Goal: Transaction & Acquisition: Purchase product/service

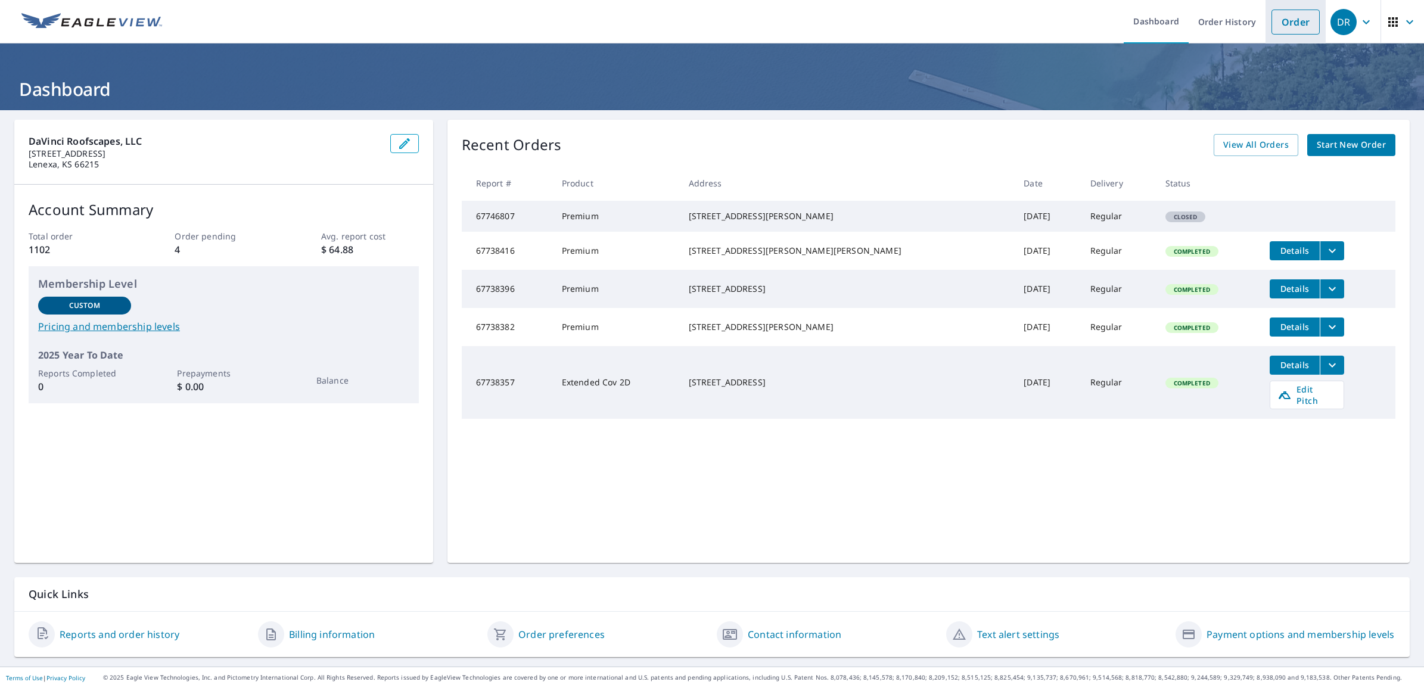
click at [1272, 23] on link "Order" at bounding box center [1296, 22] width 48 height 25
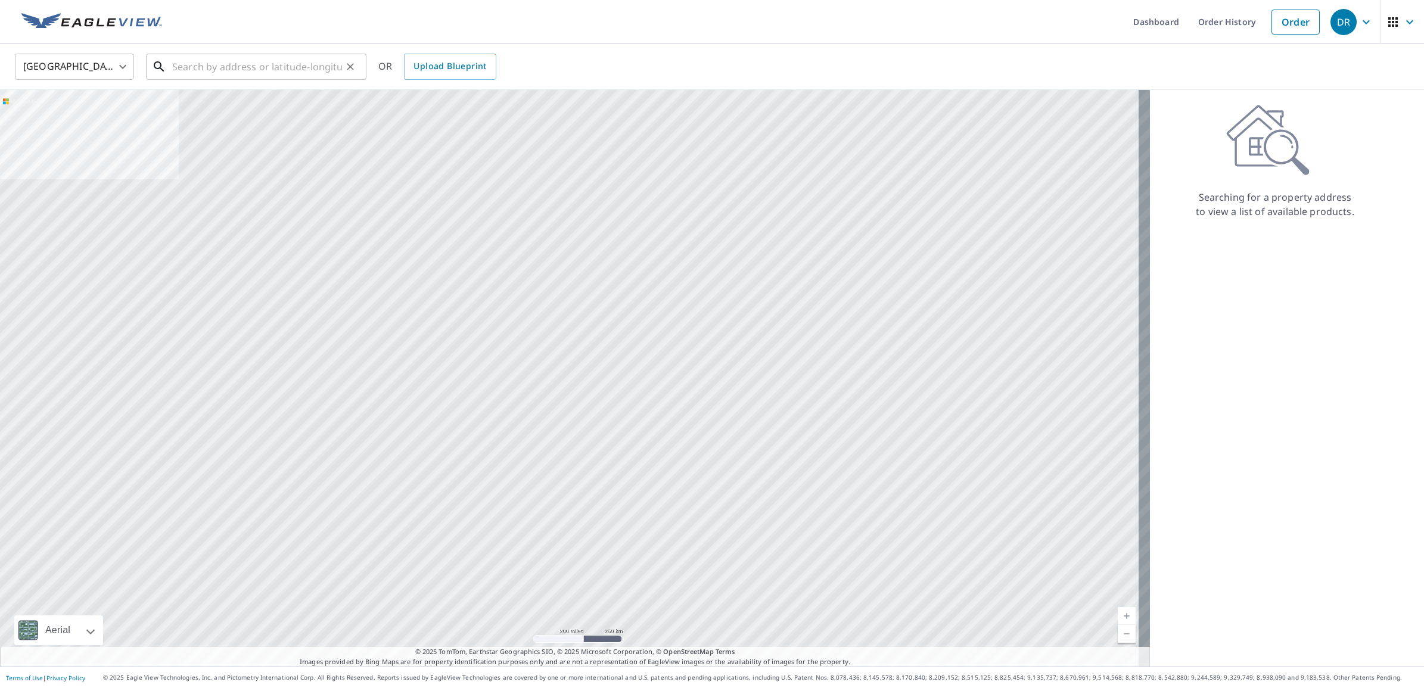
click at [232, 67] on input "text" at bounding box center [257, 66] width 170 height 33
paste input "[STREET_ADDRESS]"
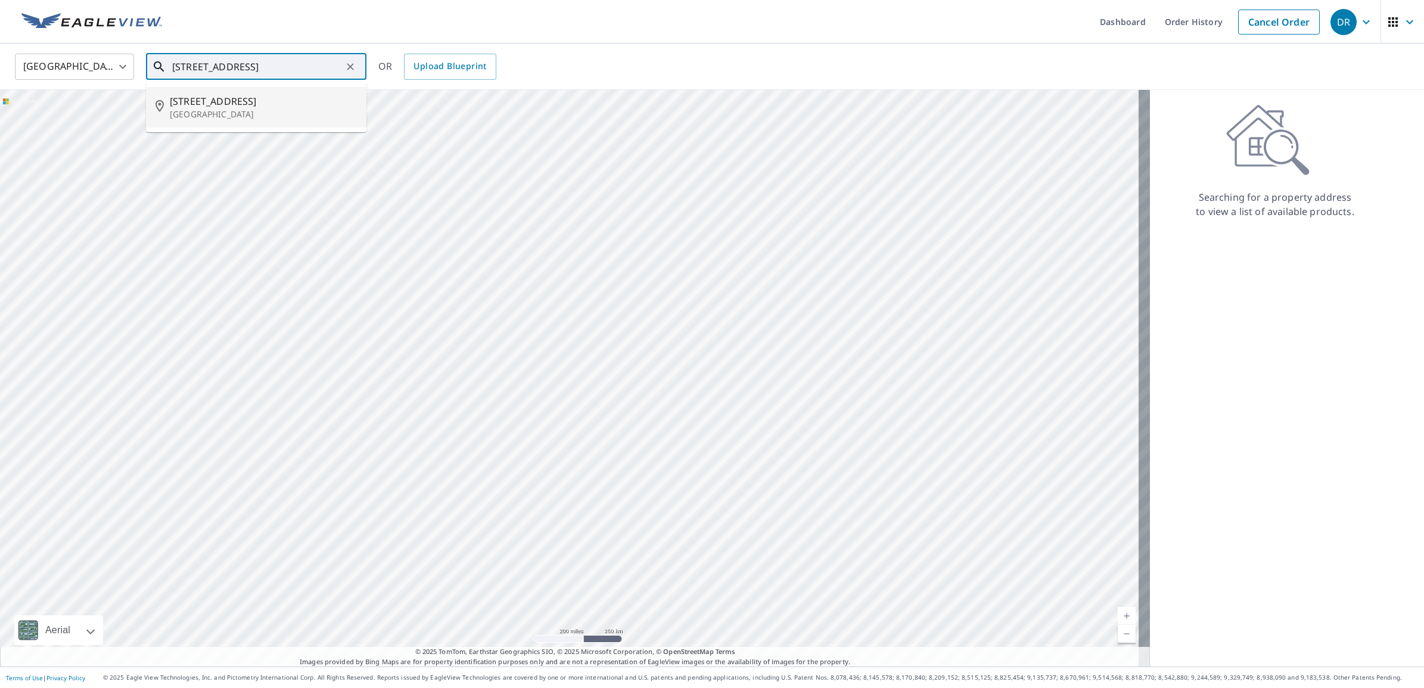
click at [252, 101] on span "[STREET_ADDRESS]" at bounding box center [263, 101] width 187 height 14
type input "[STREET_ADDRESS]"
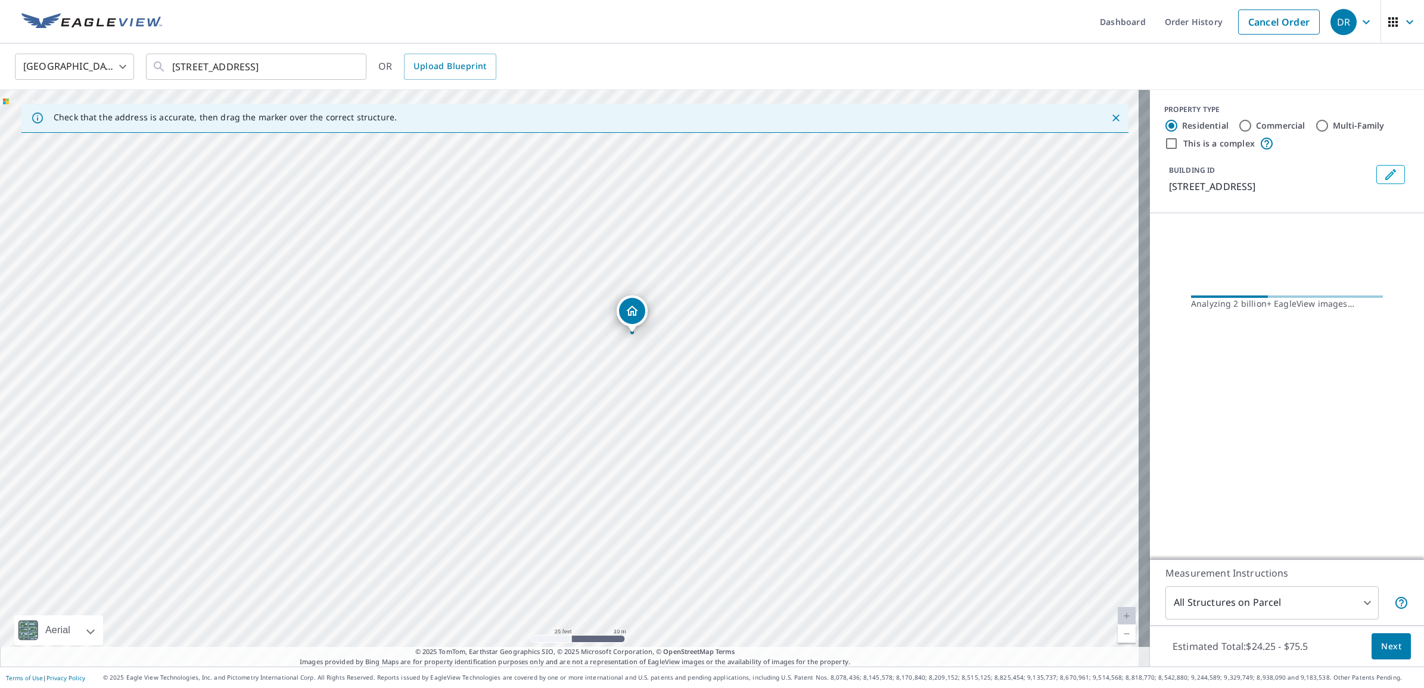
click at [1381, 648] on span "Next" at bounding box center [1391, 646] width 20 height 15
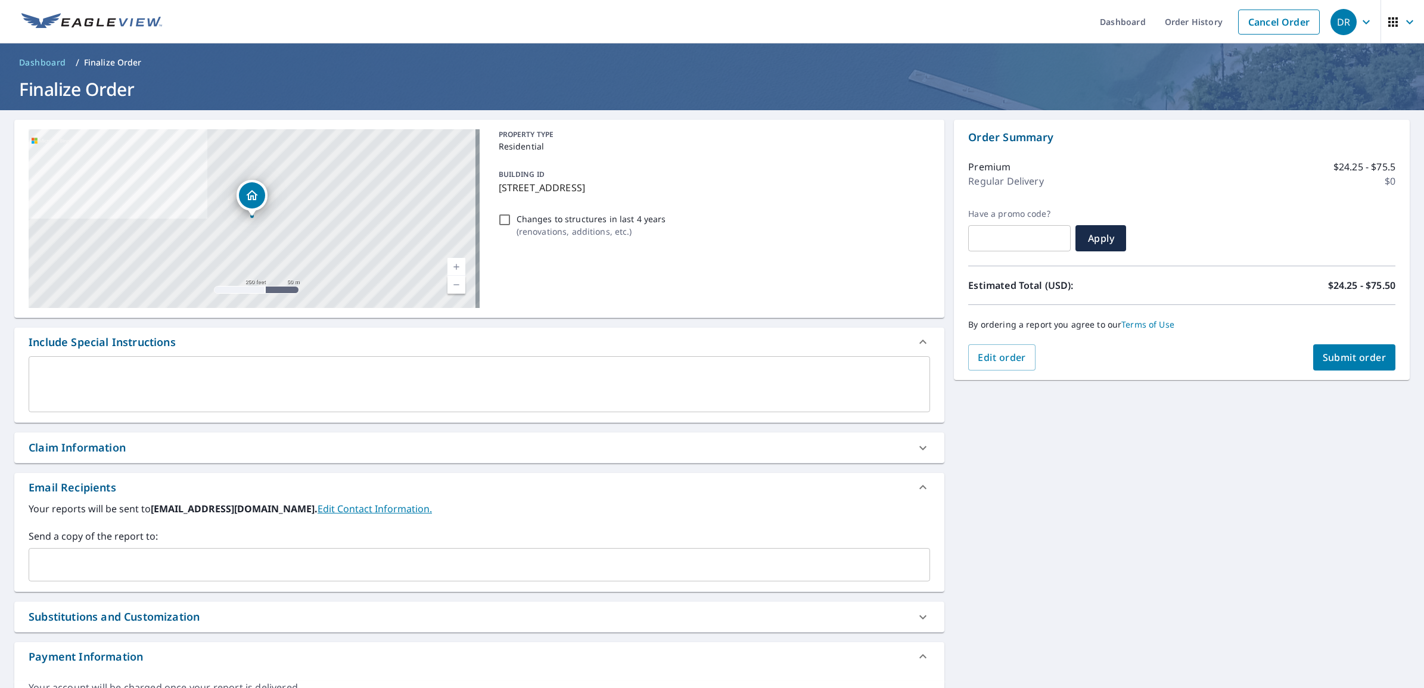
click at [152, 459] on div "Claim Information" at bounding box center [479, 448] width 930 height 30
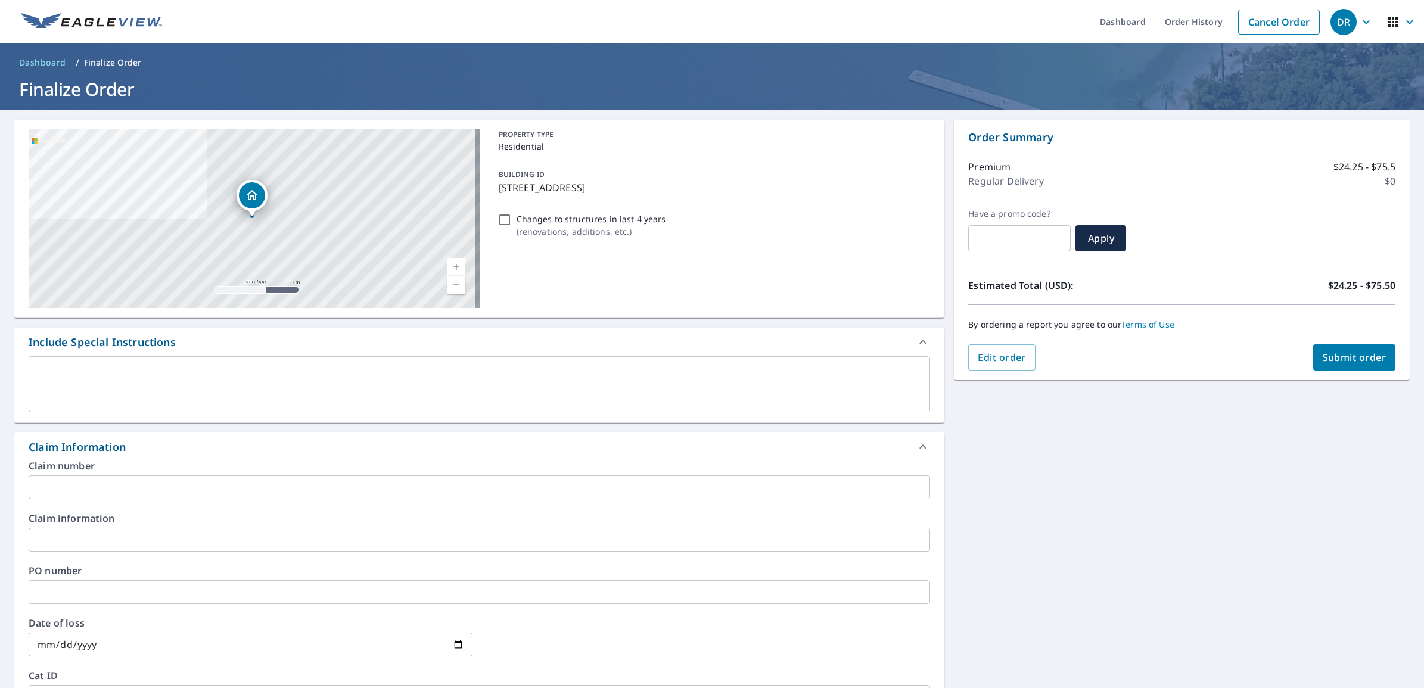
click at [85, 486] on input "text" at bounding box center [480, 488] width 902 height 24
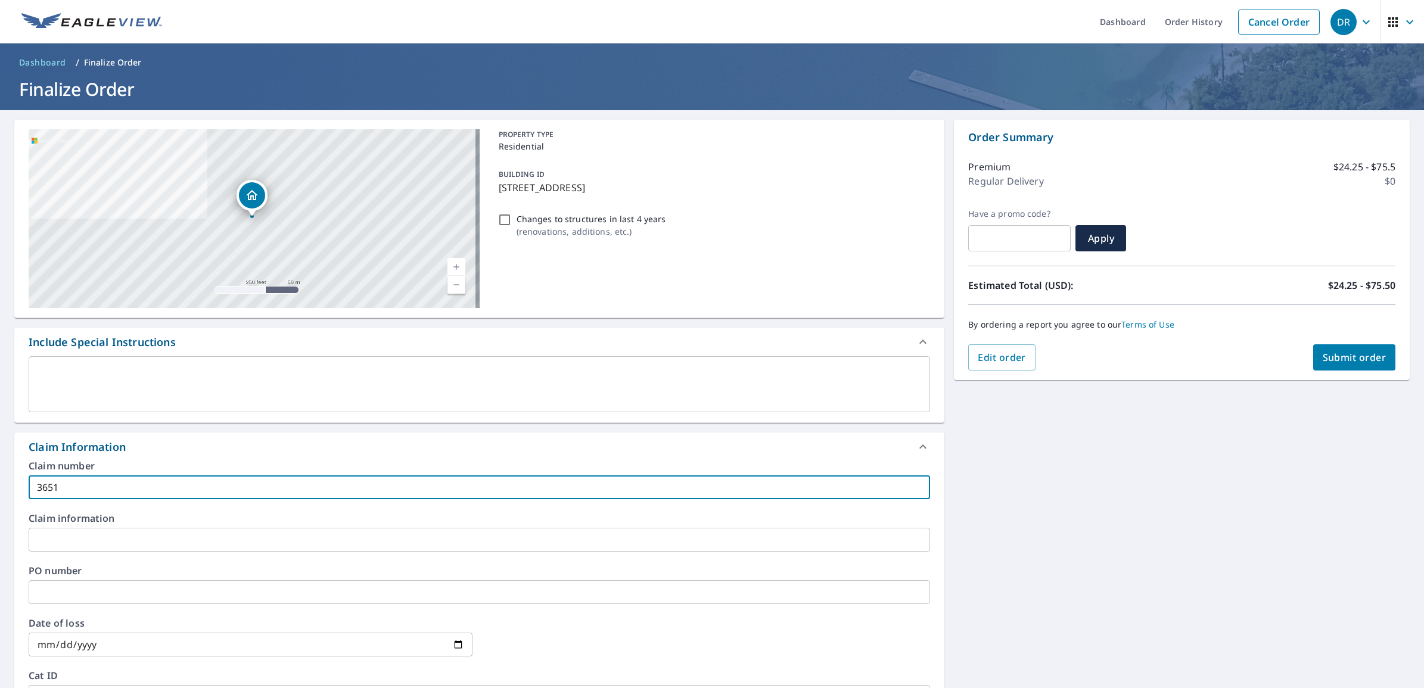
type input "3651"
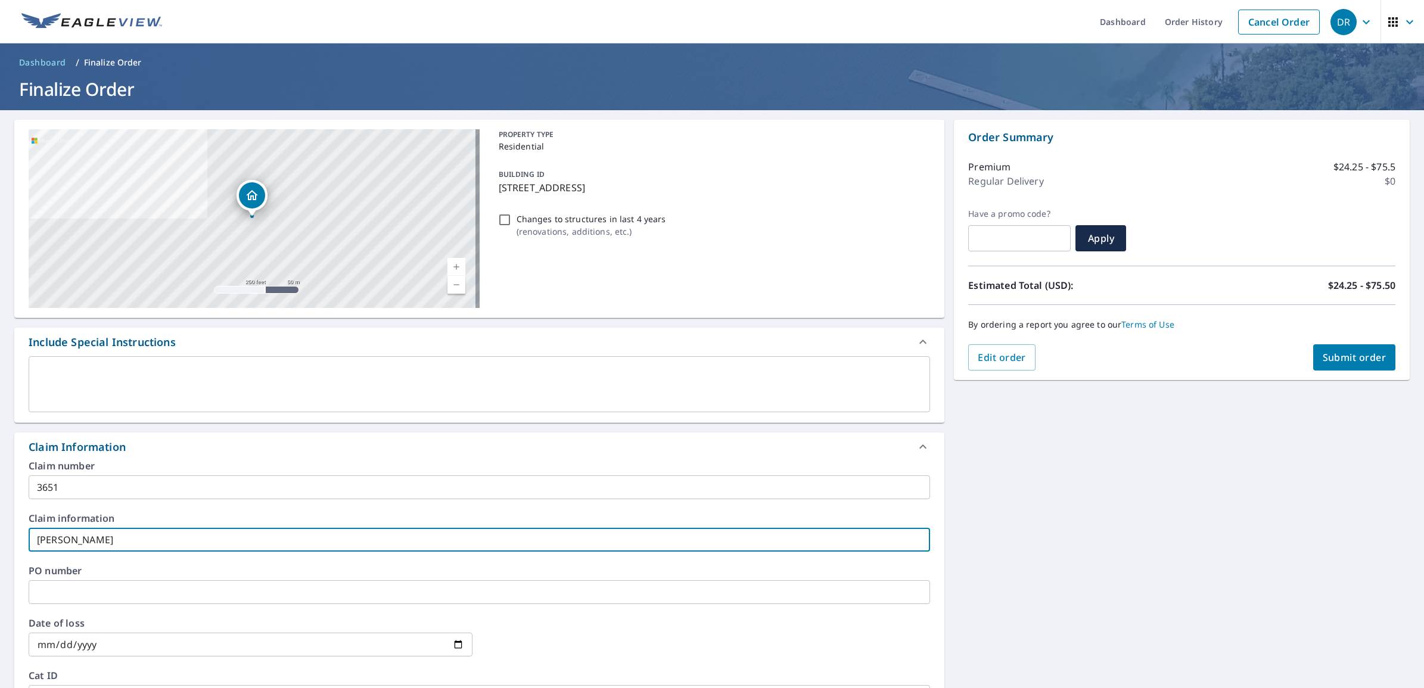
scroll to position [74, 0]
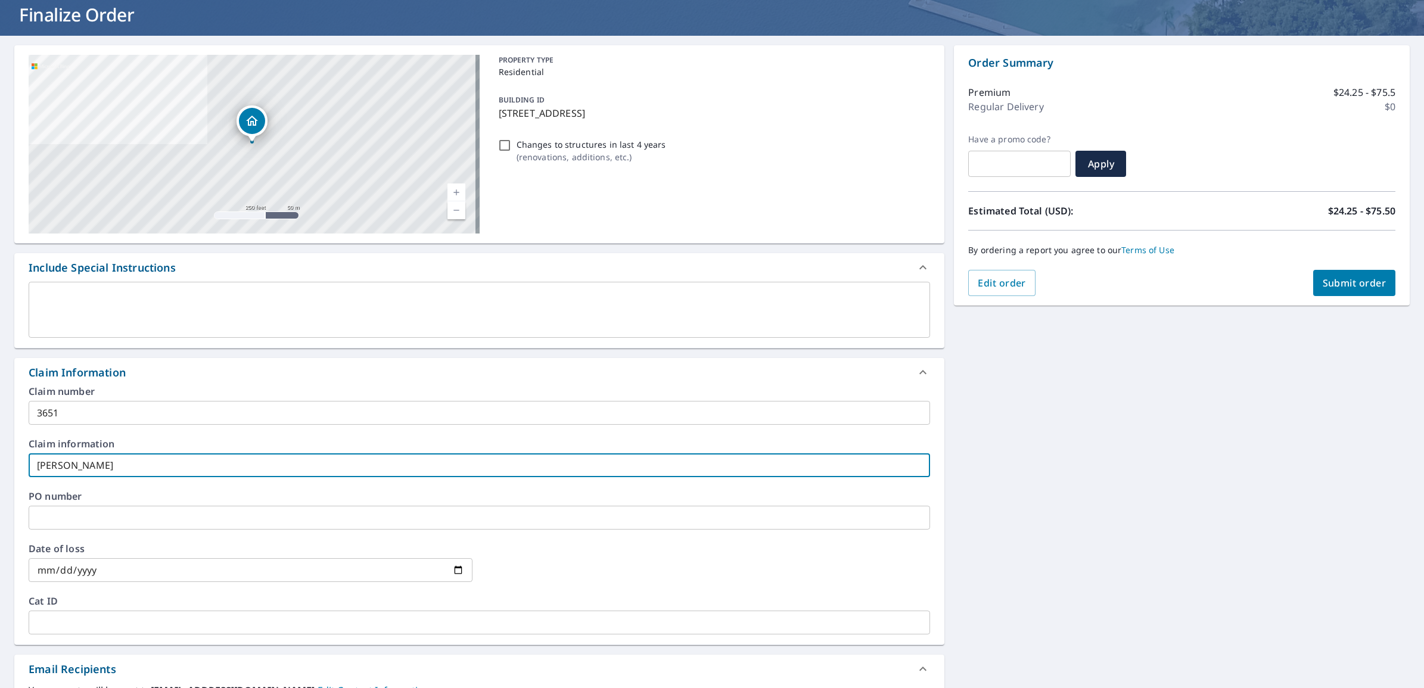
type input "[PERSON_NAME]"
click at [1338, 270] on button "Submit order" at bounding box center [1354, 283] width 83 height 26
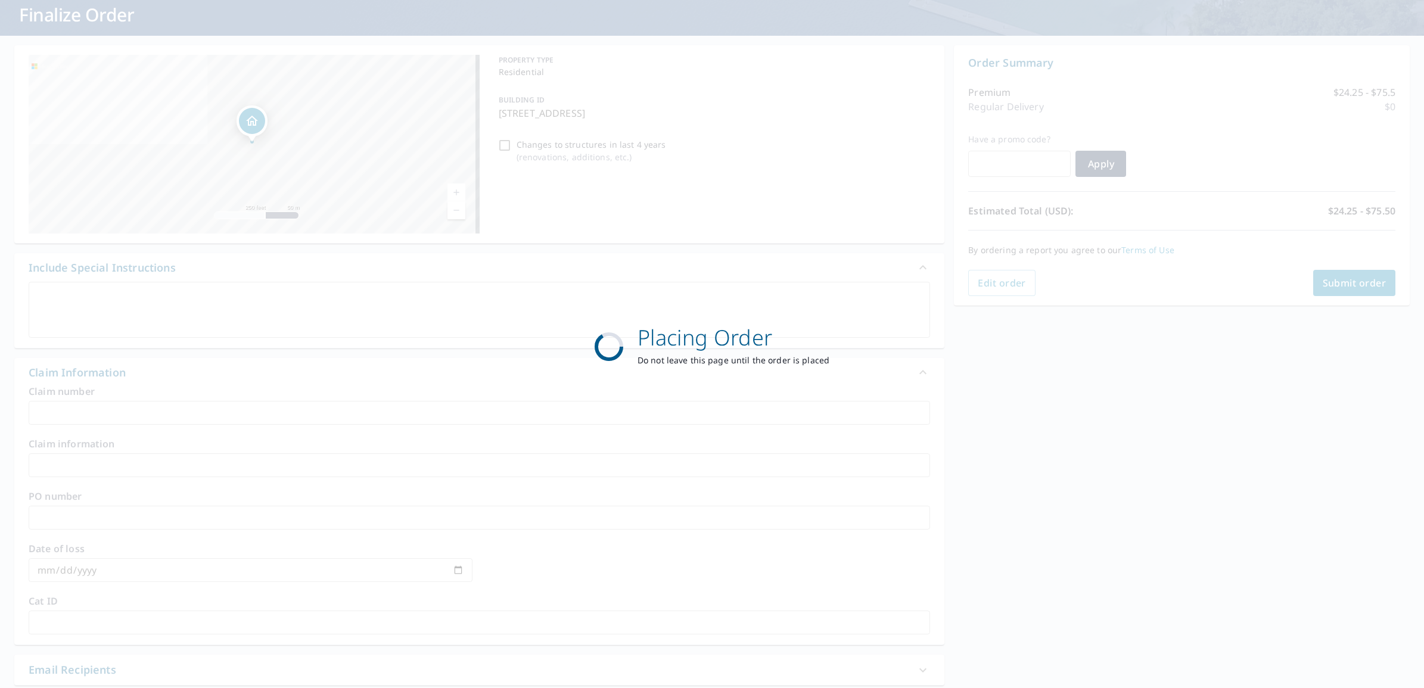
scroll to position [4, 0]
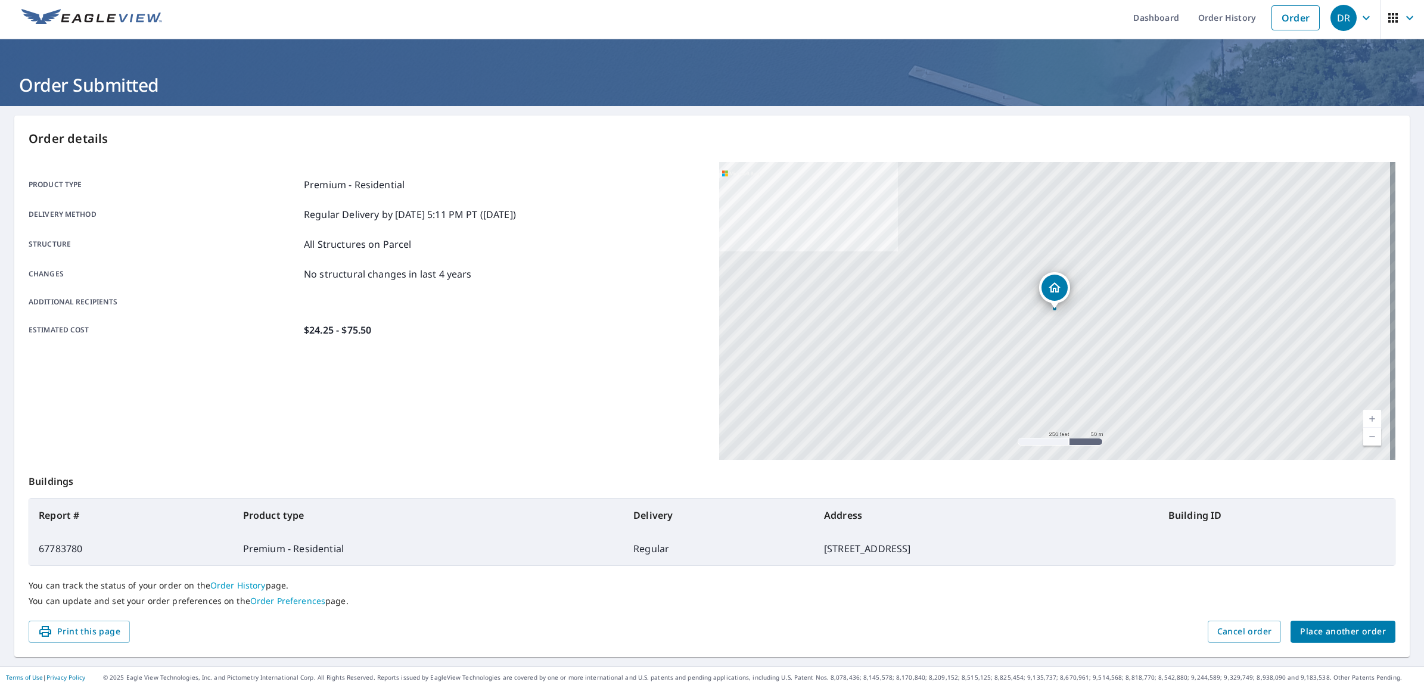
drag, startPoint x: 1074, startPoint y: 563, endPoint x: 831, endPoint y: 188, distance: 446.9
click at [1074, 554] on td "[STREET_ADDRESS]" at bounding box center [987, 548] width 344 height 33
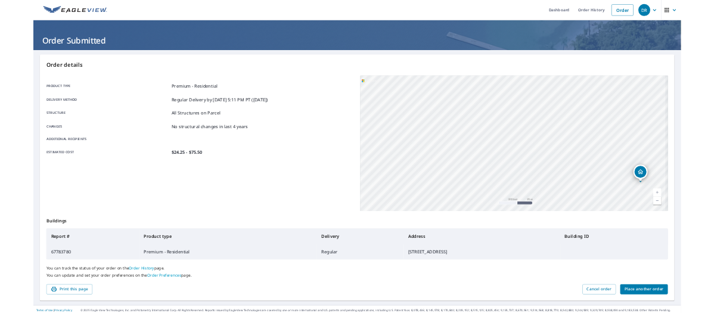
scroll to position [0, 0]
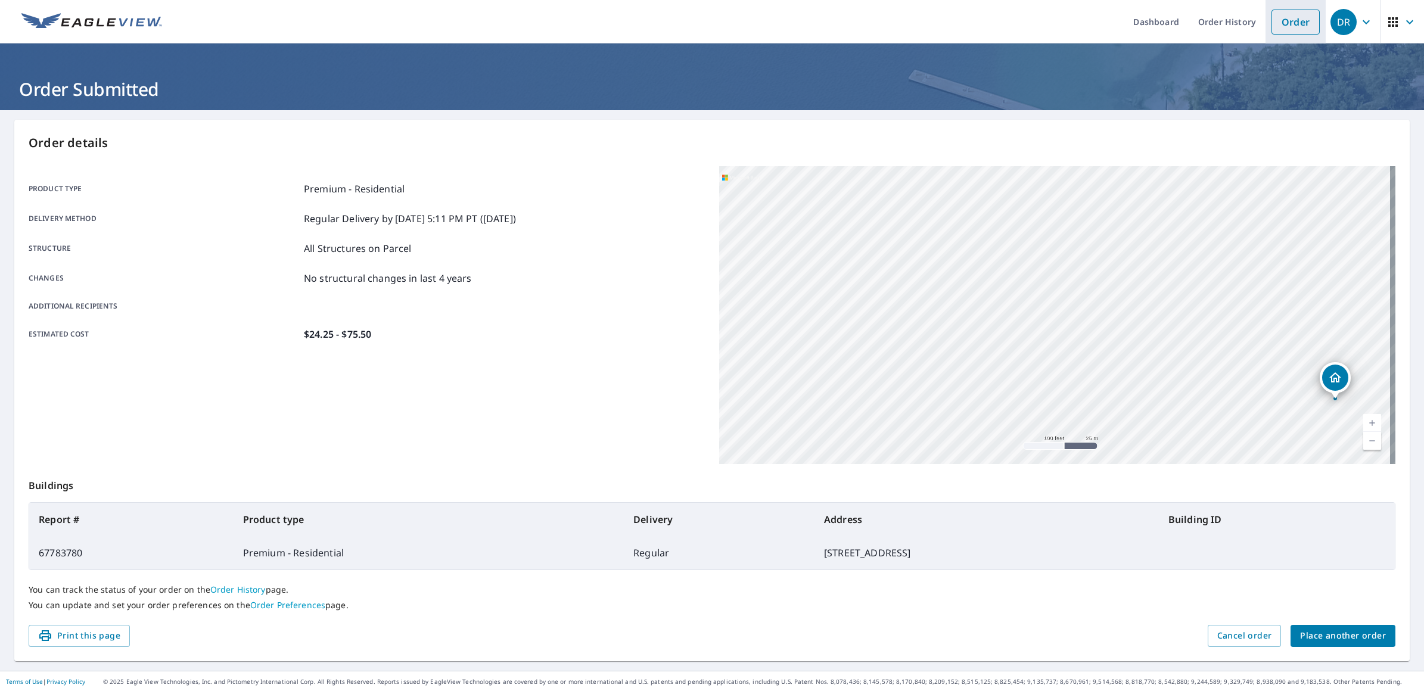
click at [1300, 15] on link "Order" at bounding box center [1296, 22] width 48 height 25
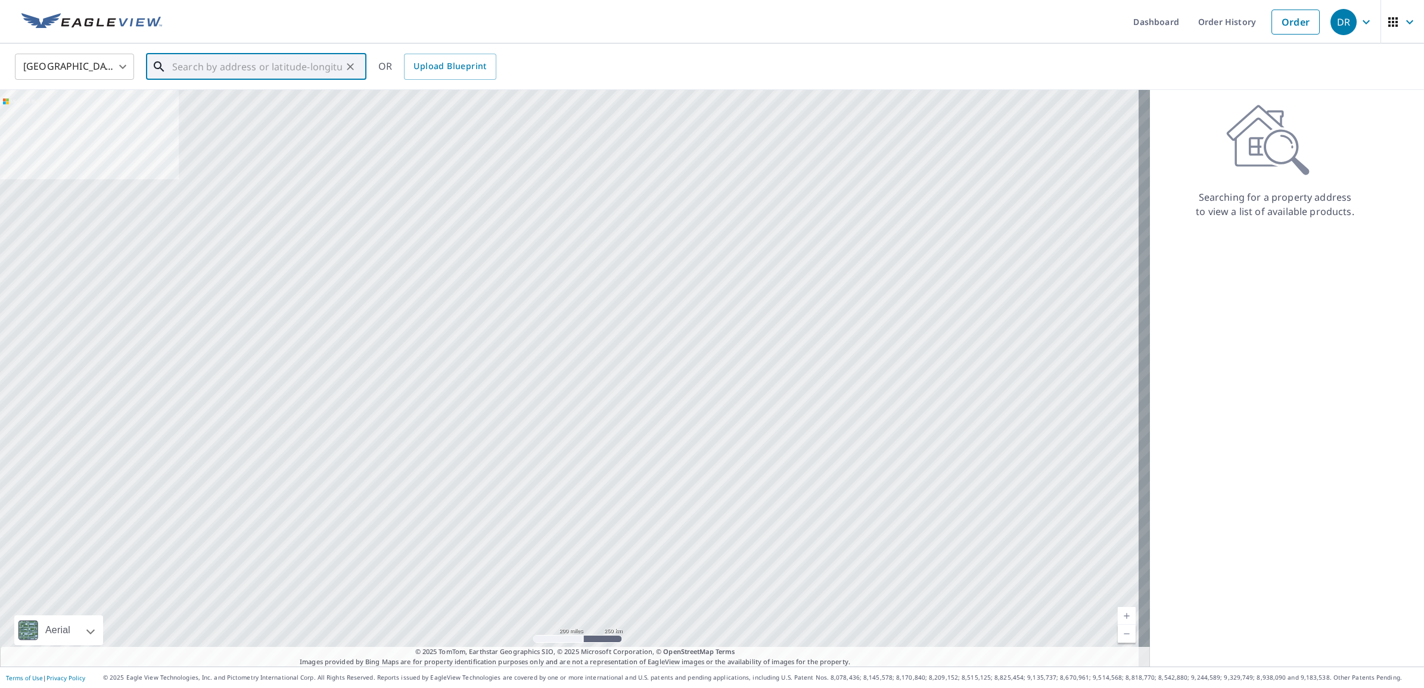
click at [300, 58] on input "text" at bounding box center [257, 66] width 170 height 33
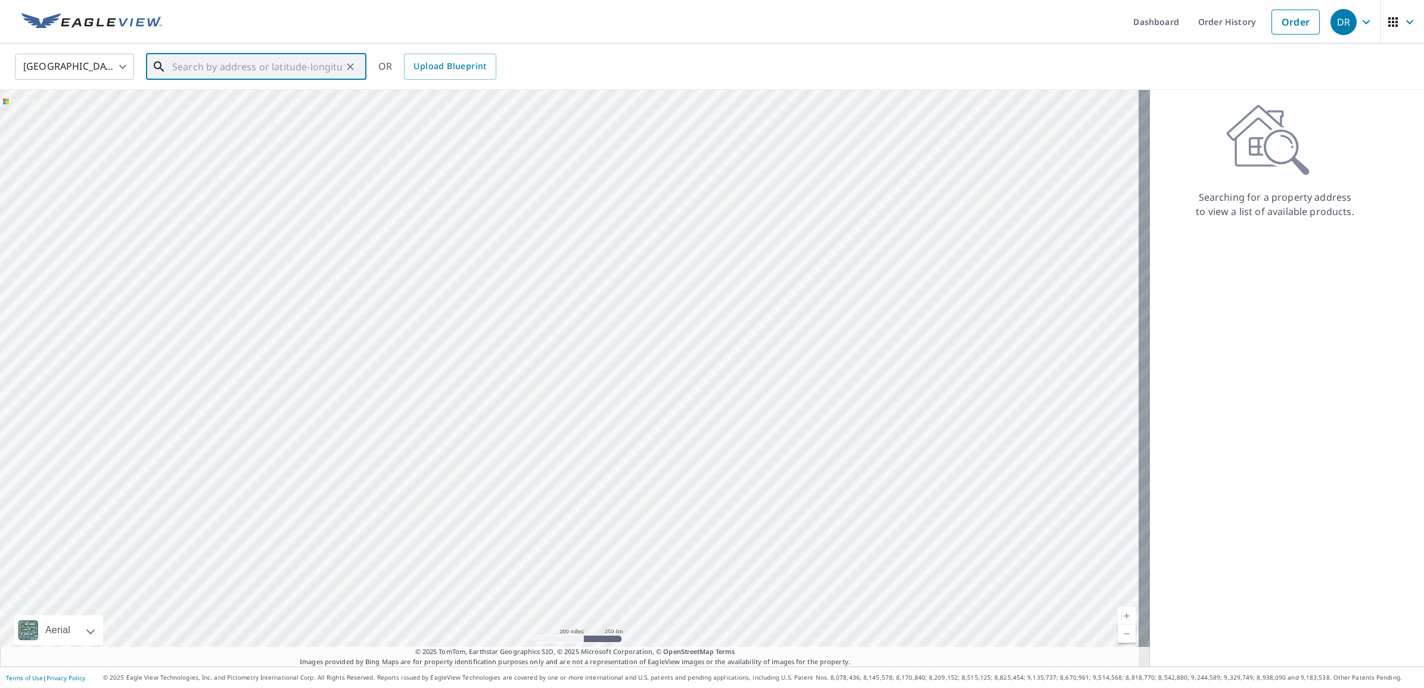
paste input "[STREET_ADDRESS]"
click at [228, 105] on span "[STREET_ADDRESS]" at bounding box center [263, 101] width 187 height 14
type input "[STREET_ADDRESS]"
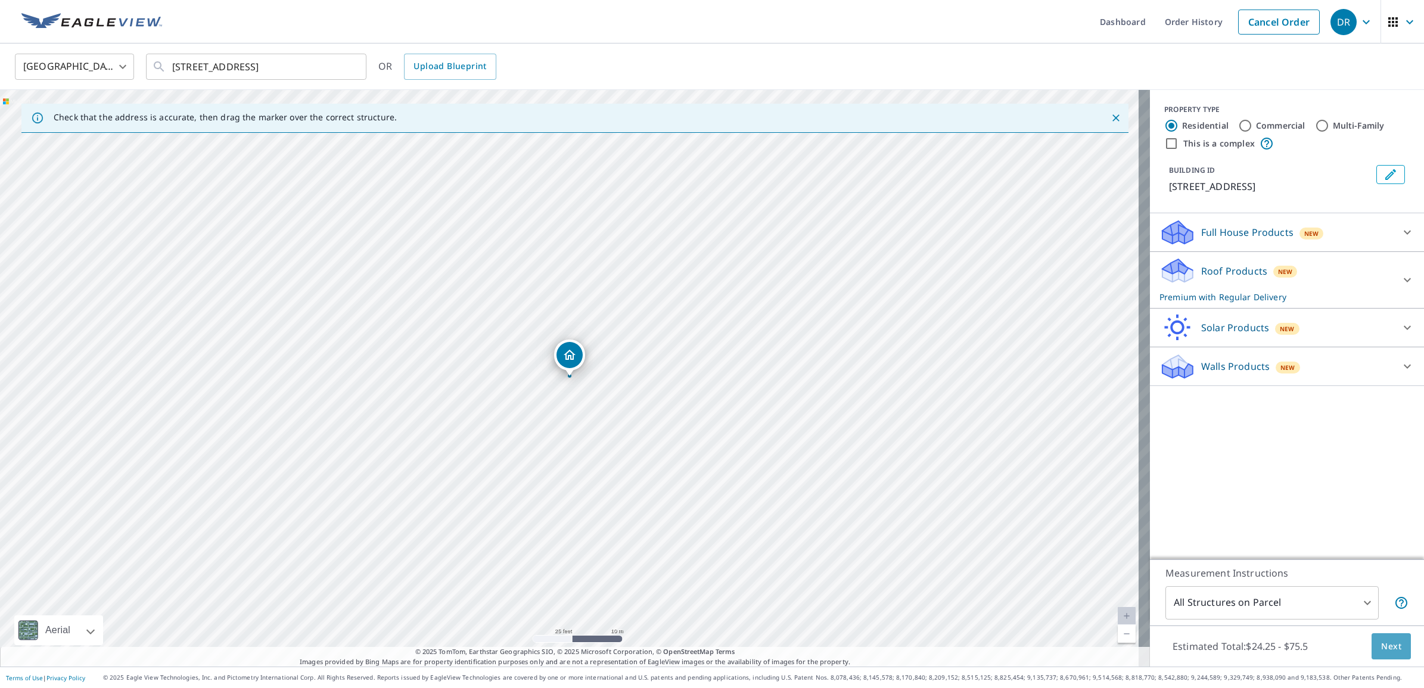
click at [1381, 641] on span "Next" at bounding box center [1391, 646] width 20 height 15
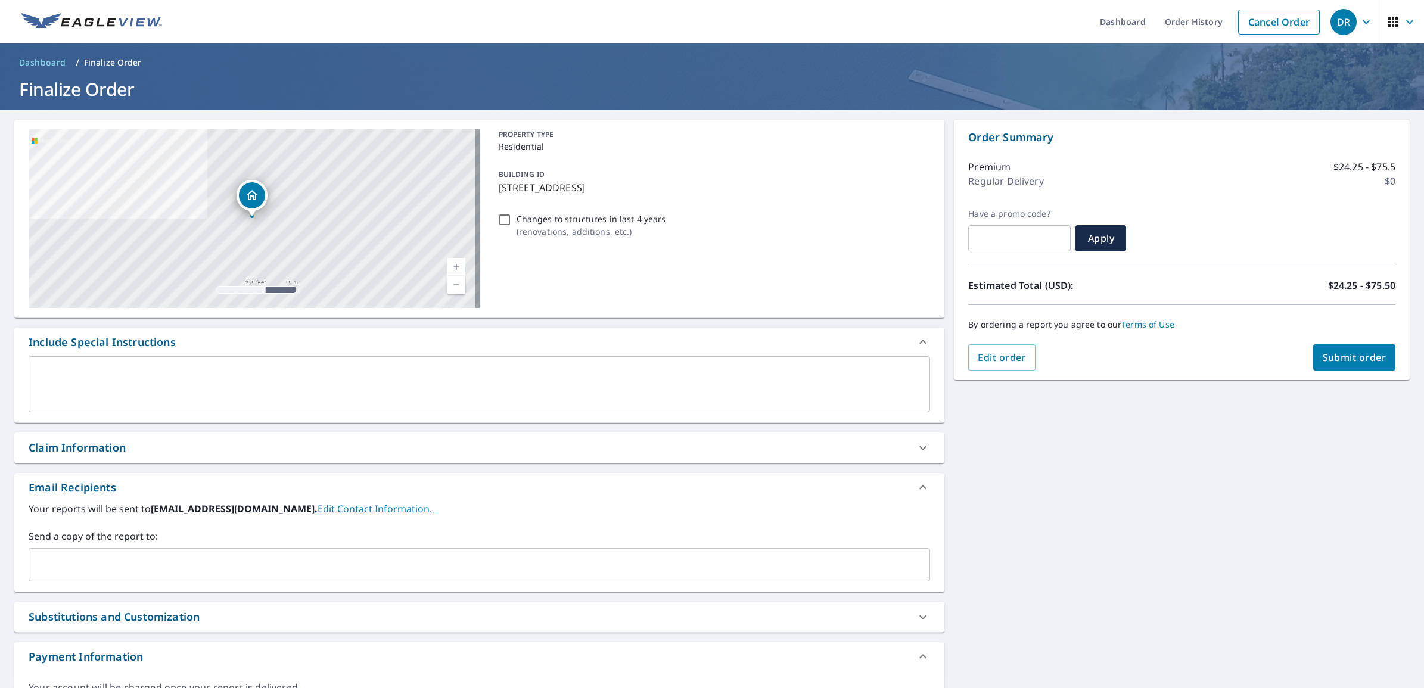
click at [108, 448] on div "Claim Information" at bounding box center [77, 448] width 97 height 16
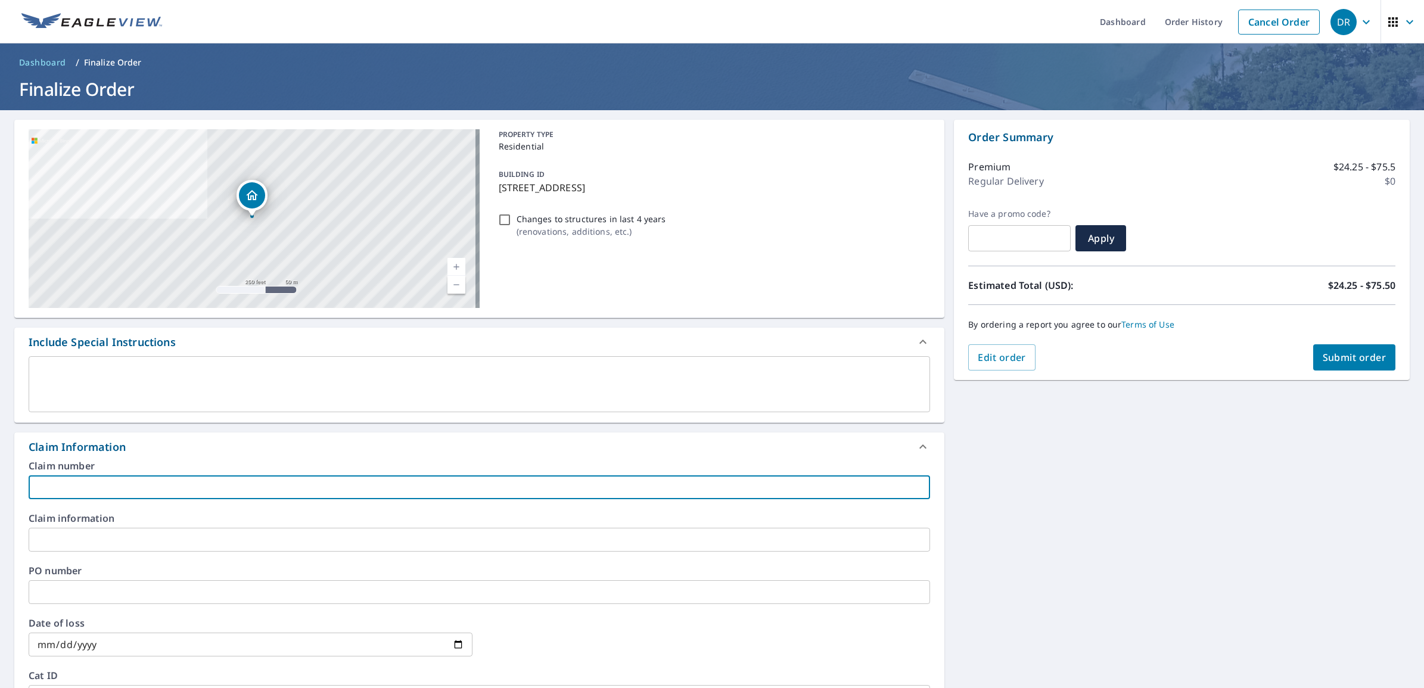
click at [147, 496] on input "text" at bounding box center [480, 488] width 902 height 24
type input "3652"
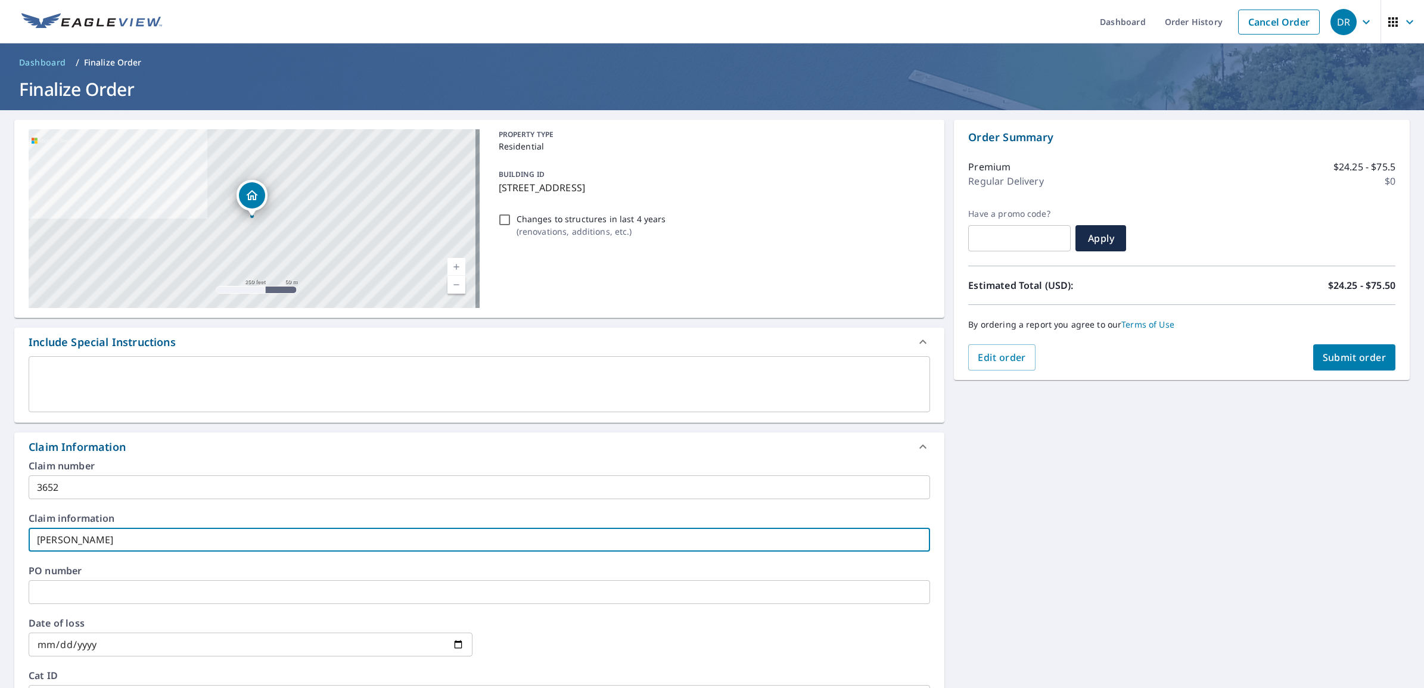
type input "[PERSON_NAME]"
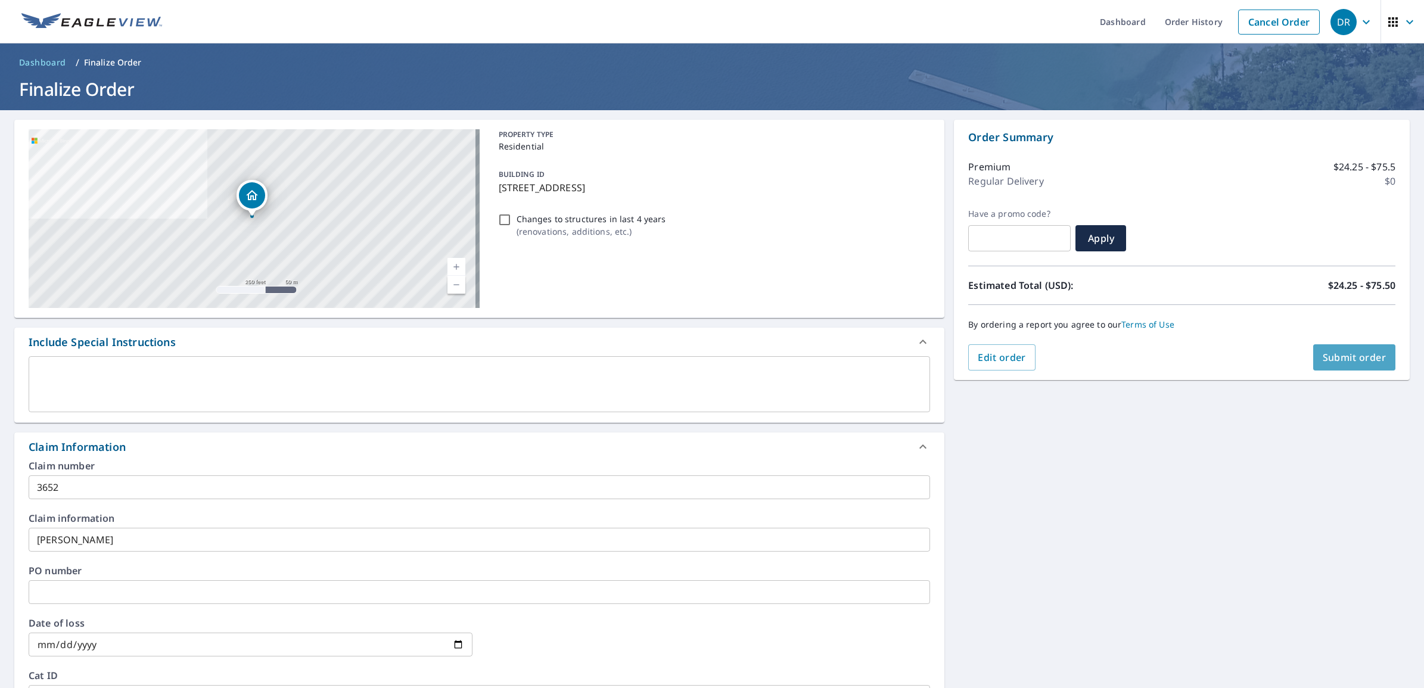
click at [1323, 362] on span "Submit order" at bounding box center [1355, 357] width 64 height 13
